Goal: Task Accomplishment & Management: Use online tool/utility

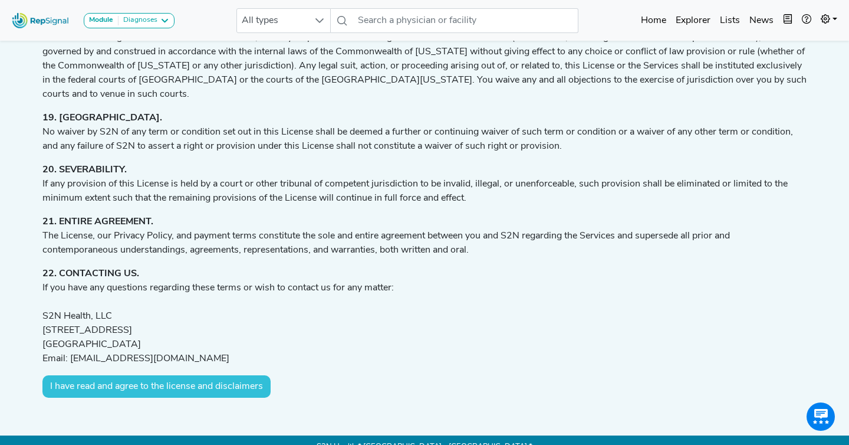
click at [220, 375] on button "I have read and agree to the license and disclaimers" at bounding box center [156, 386] width 228 height 22
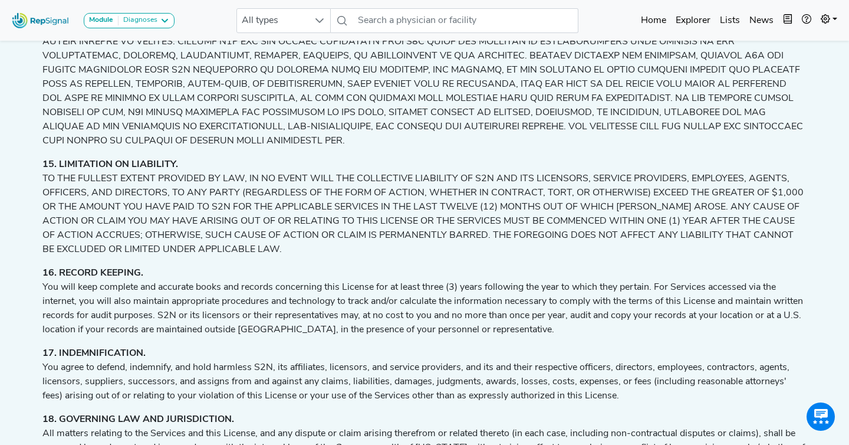
scroll to position [2286, 0]
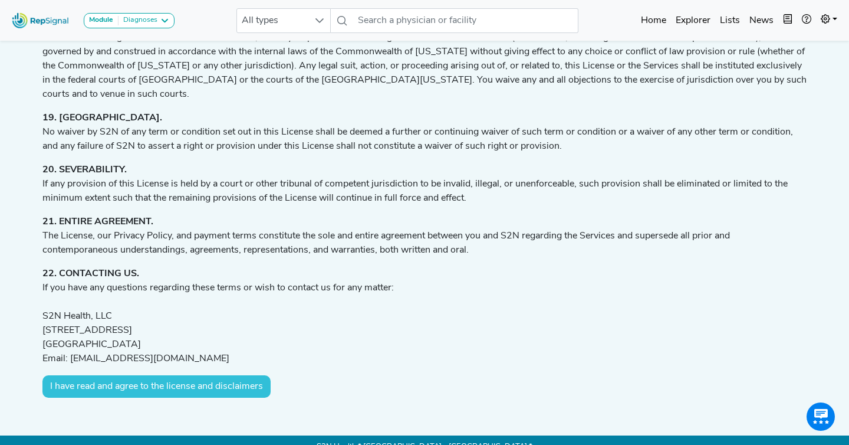
click at [173, 377] on button "I have read and agree to the license and disclaimers" at bounding box center [156, 386] width 228 height 22
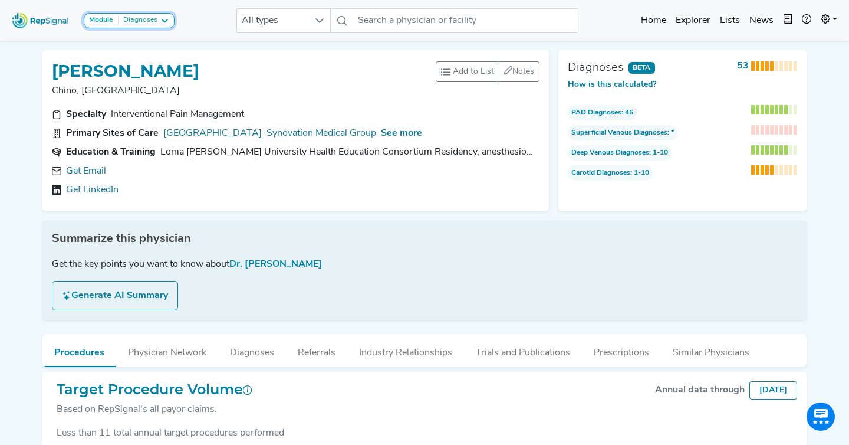
click at [147, 13] on button "Module Diagnoses" at bounding box center [129, 20] width 91 height 15
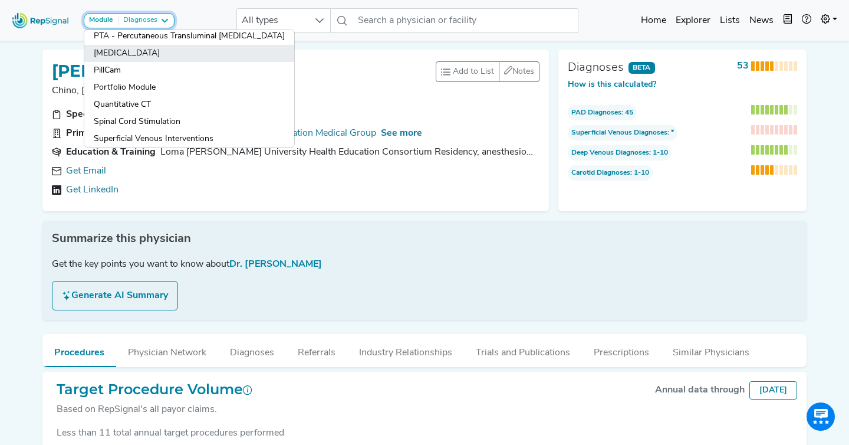
scroll to position [320, 0]
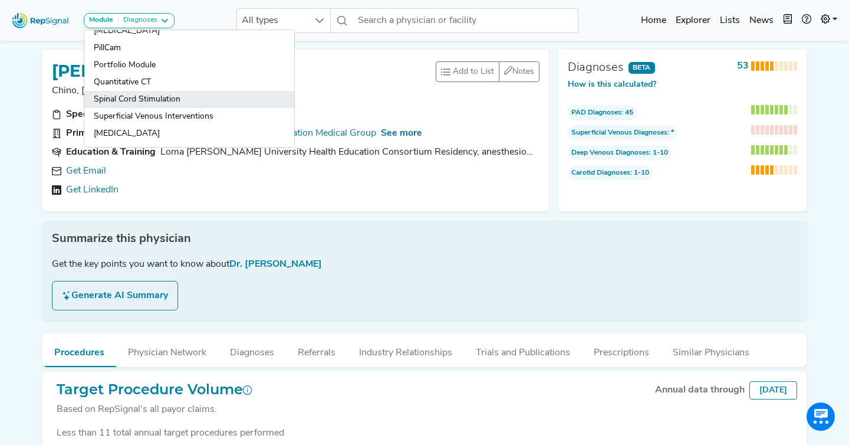
click at [177, 108] on link "Spinal Cord Stimulation" at bounding box center [189, 116] width 210 height 17
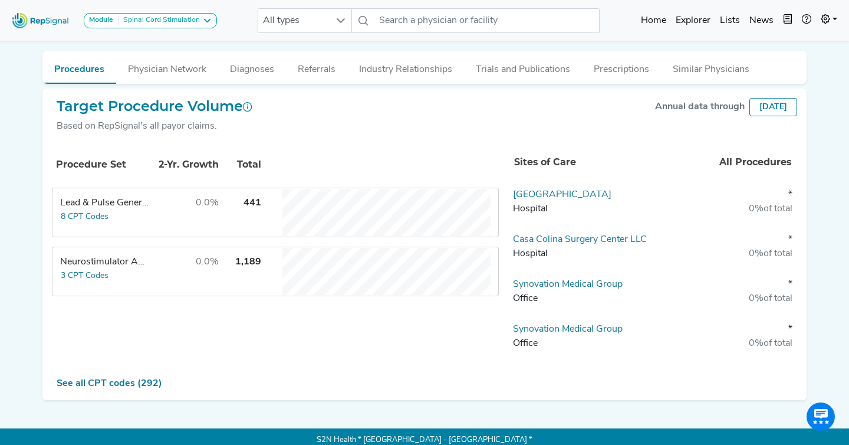
scroll to position [290, 0]
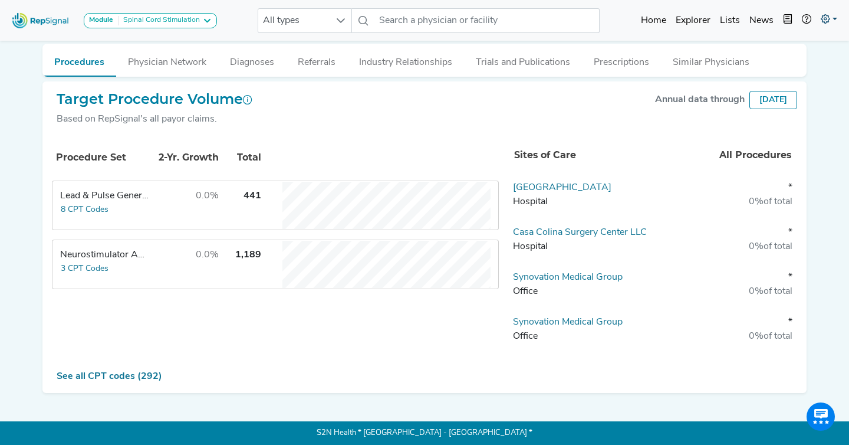
click at [825, 22] on icon at bounding box center [825, 18] width 9 height 9
click at [790, 77] on link "Logout" at bounding box center [794, 74] width 93 height 24
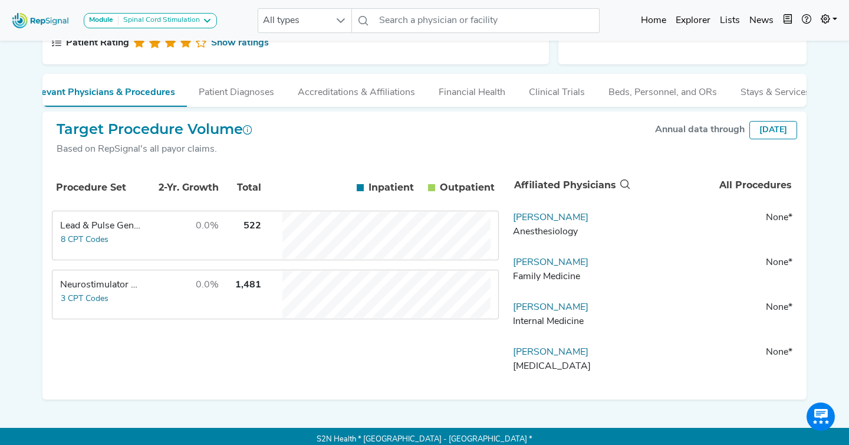
scroll to position [200, 0]
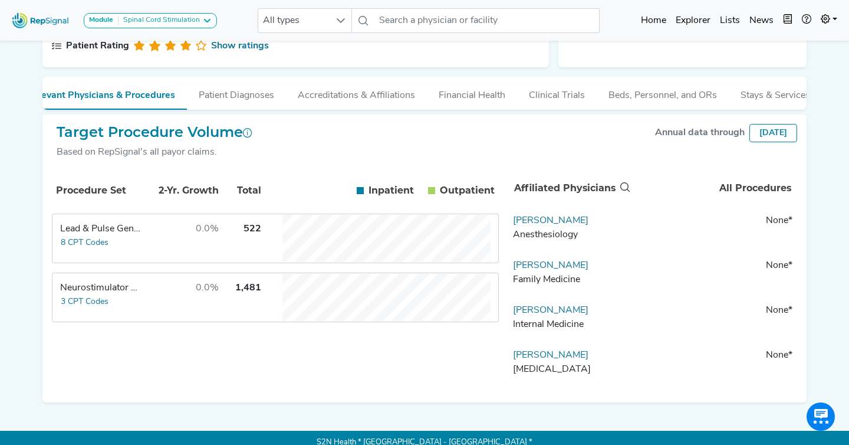
click at [662, 233] on td "None *" at bounding box center [714, 230] width 165 height 35
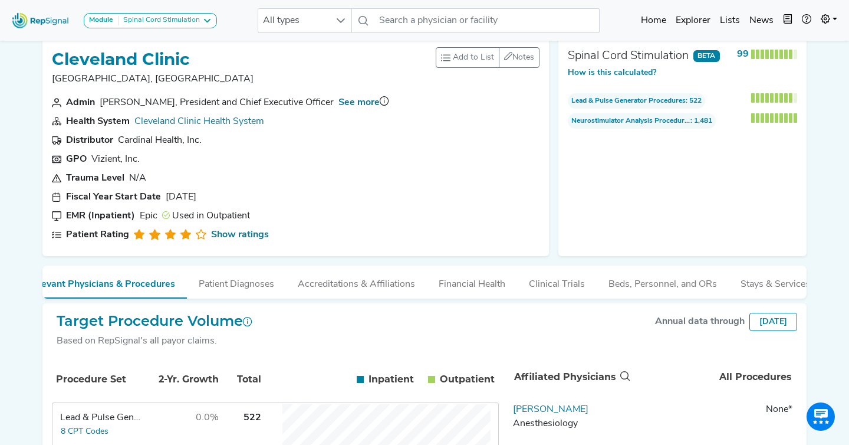
scroll to position [0, 0]
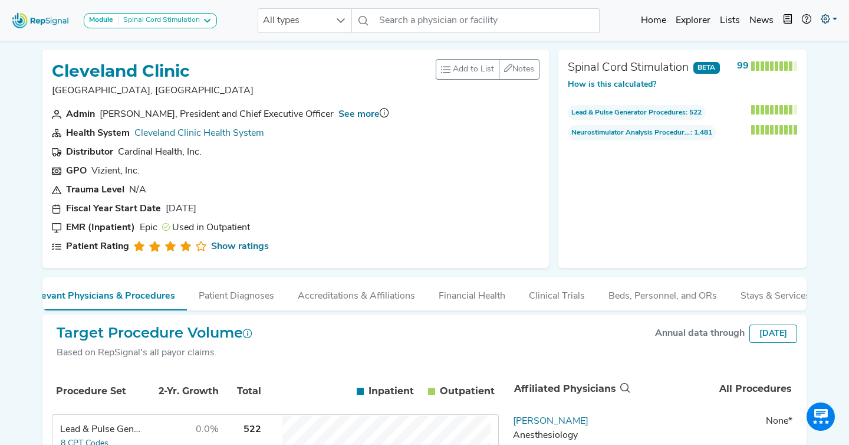
click at [821, 18] on icon at bounding box center [825, 18] width 9 height 9
click at [780, 73] on link "Logout" at bounding box center [794, 74] width 93 height 24
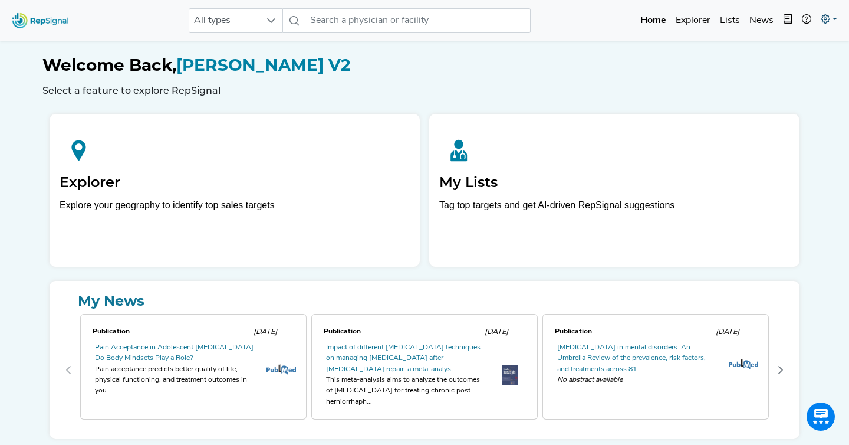
click at [828, 22] on icon at bounding box center [825, 18] width 9 height 9
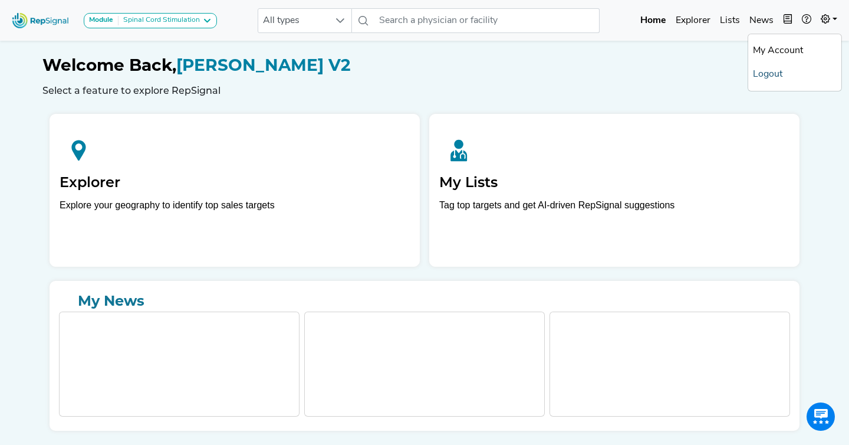
click at [790, 75] on link "Logout" at bounding box center [794, 74] width 93 height 24
